Goal: Task Accomplishment & Management: Use online tool/utility

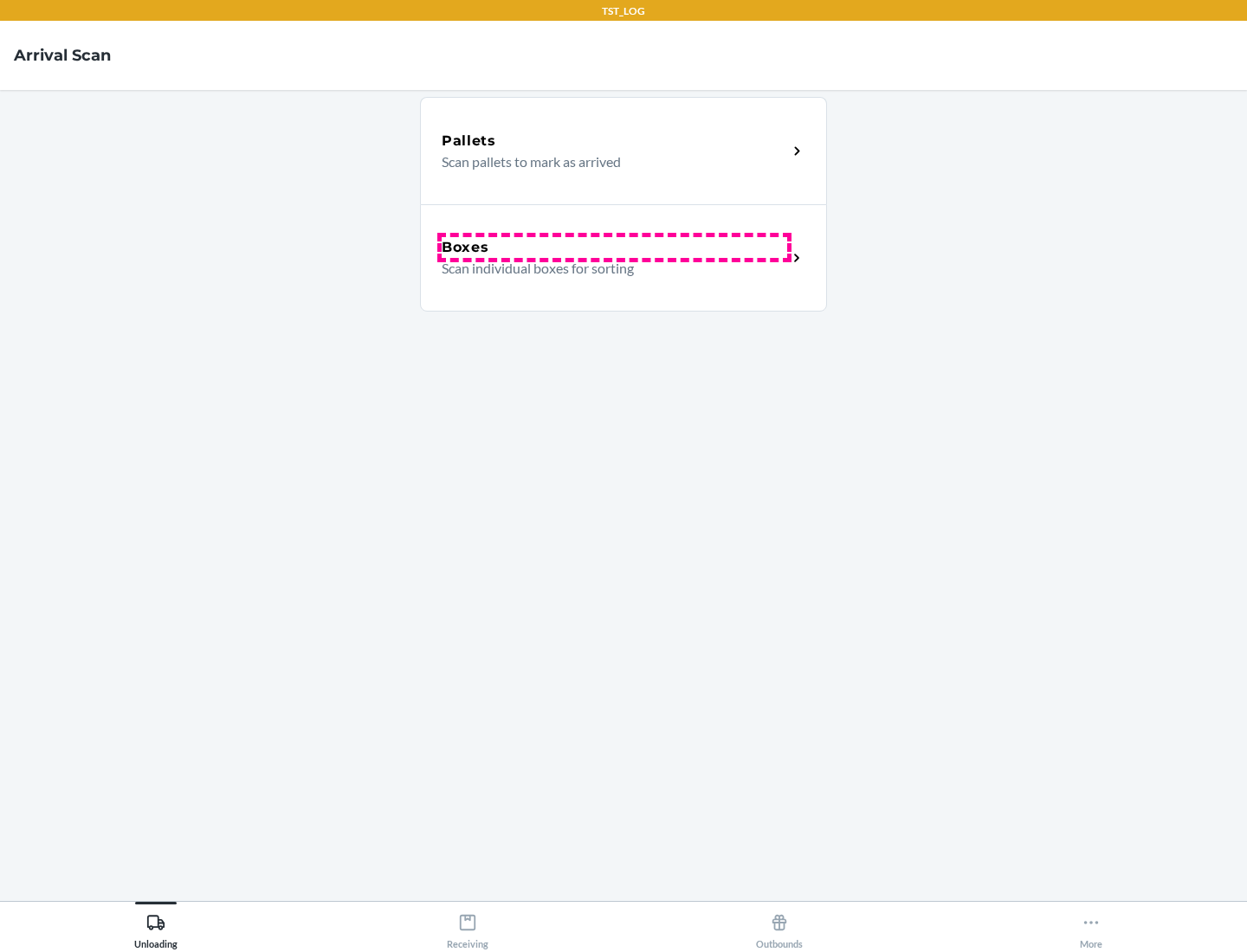
click at [614, 248] on div "Boxes" at bounding box center [614, 247] width 345 height 21
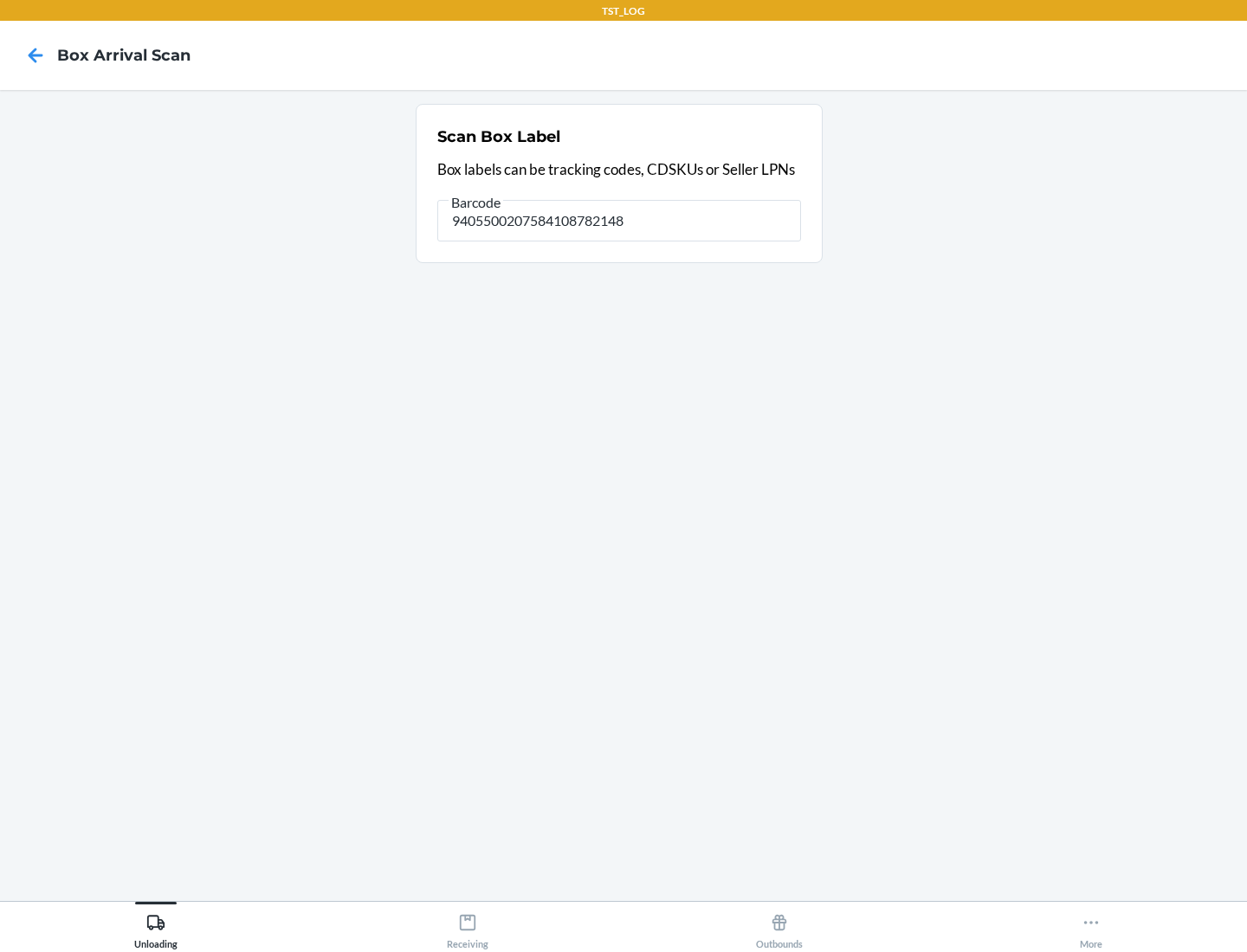
type input "9405500207584108782148"
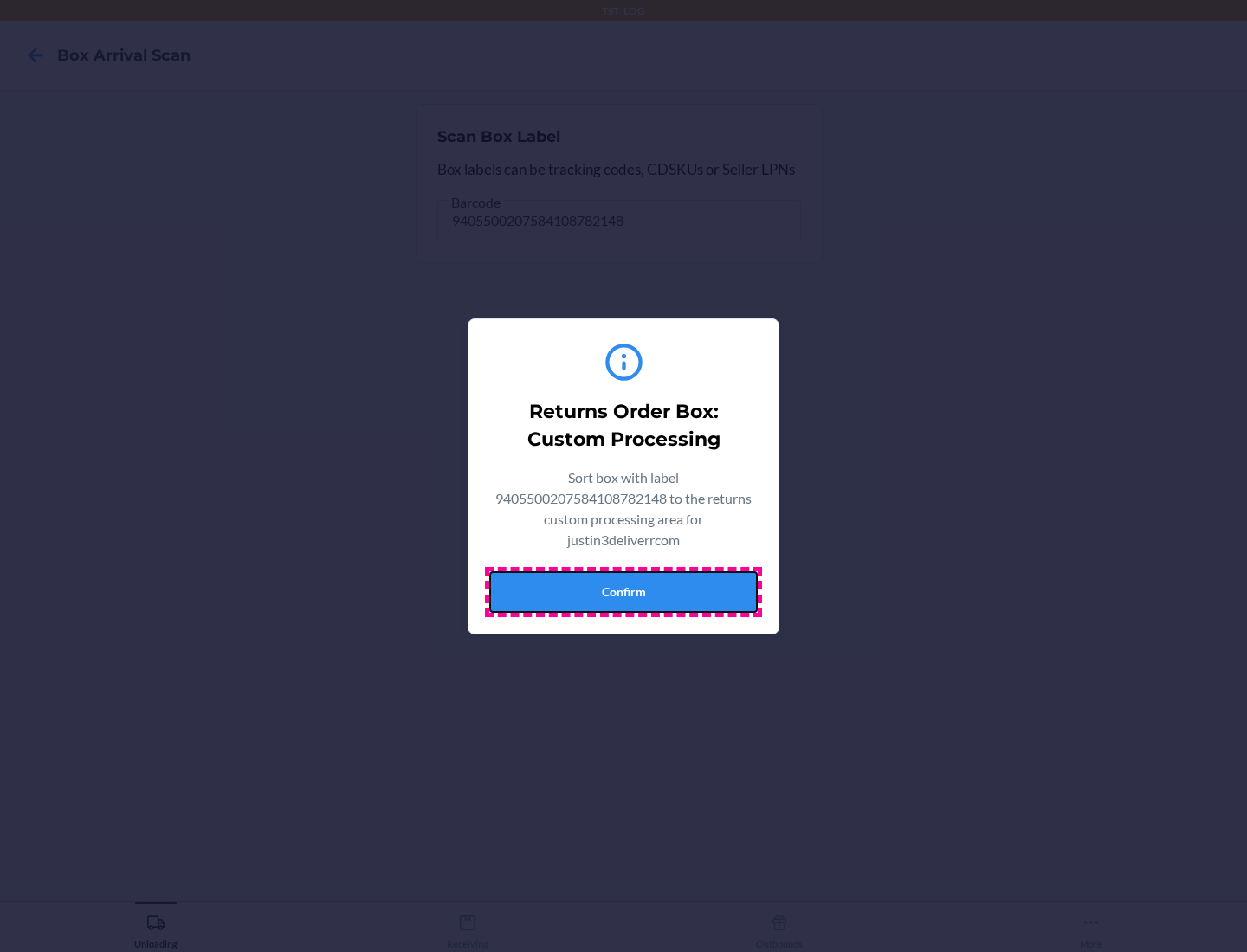
click at [624, 591] on button "Confirm" at bounding box center [623, 592] width 268 height 41
